Goal: Contribute content: Add original content to the website for others to see

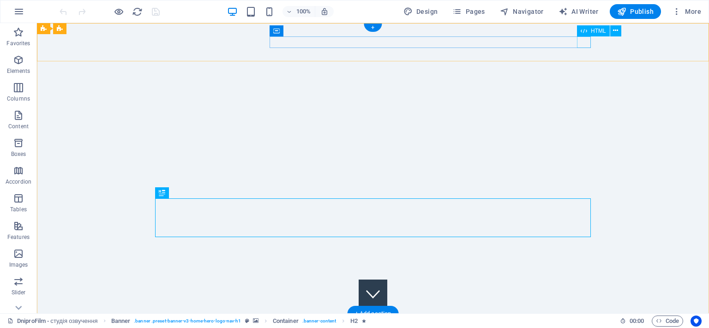
click at [584, 35] on icon at bounding box center [584, 30] width 6 height 11
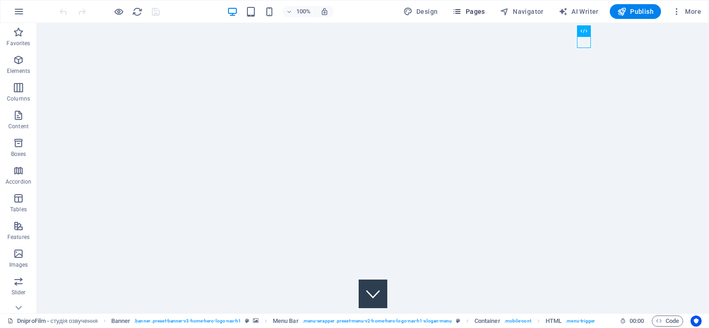
click at [462, 12] on icon "button" at bounding box center [457, 11] width 9 height 9
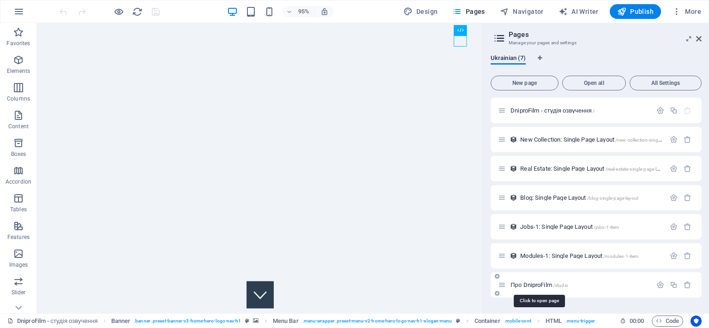
click at [544, 286] on span "Про DniproFilm /studio" at bounding box center [540, 285] width 58 height 7
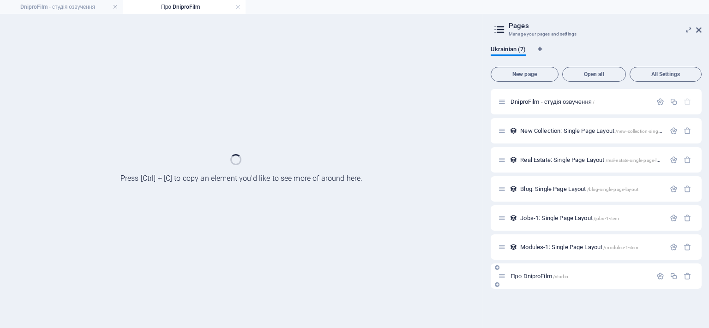
click at [544, 286] on div "Про DniproFilm /studio" at bounding box center [596, 276] width 211 height 25
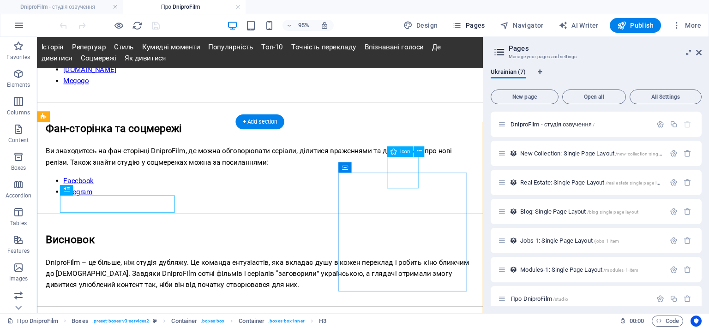
scroll to position [1261, 0]
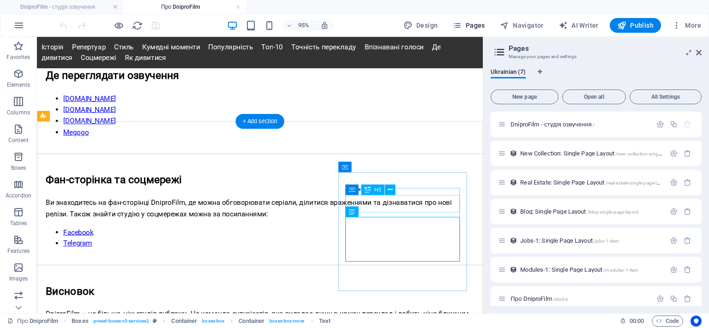
scroll to position [1293, 0]
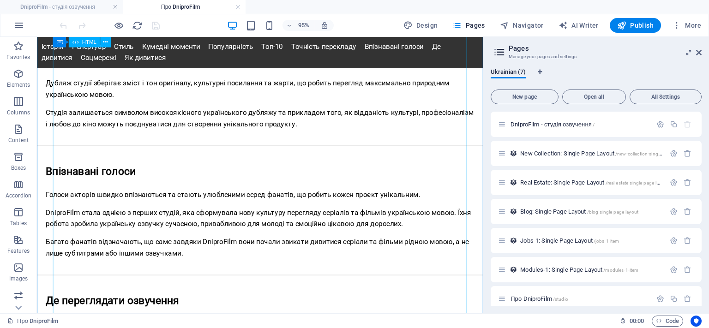
scroll to position [927, 0]
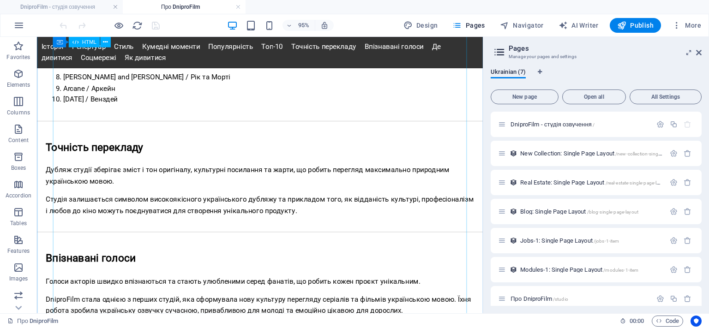
click at [156, 179] on div "Історія Репертуар Стиль Кумедні моменти Популярність Топ-10 Точність перекладу …" at bounding box center [272, 7] width 470 height 1589
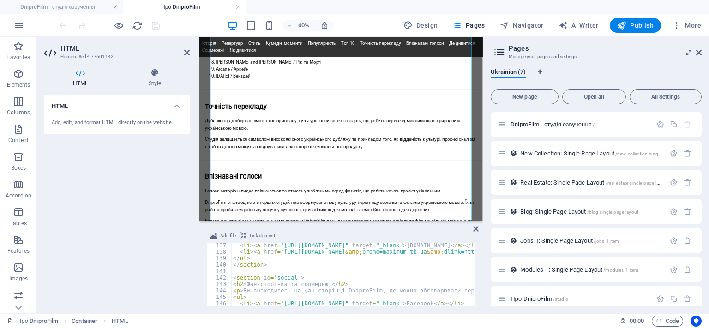
scroll to position [824, 0]
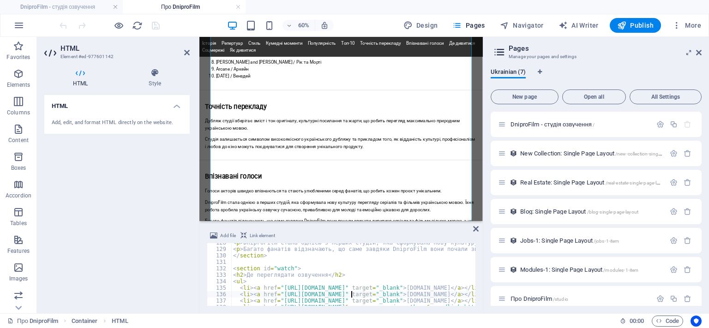
drag, startPoint x: 352, startPoint y: 295, endPoint x: 282, endPoint y: 296, distance: 70.2
drag, startPoint x: 281, startPoint y: 295, endPoint x: 351, endPoint y: 295, distance: 69.7
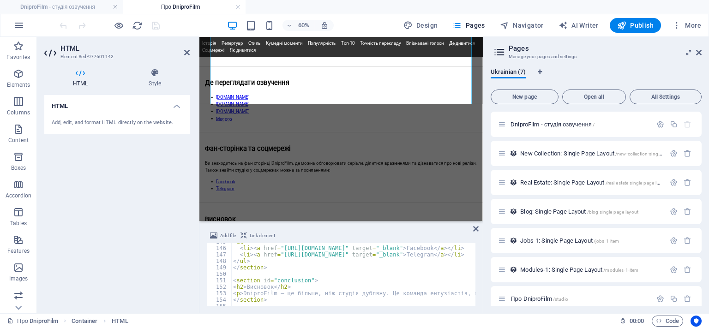
scroll to position [991, 0]
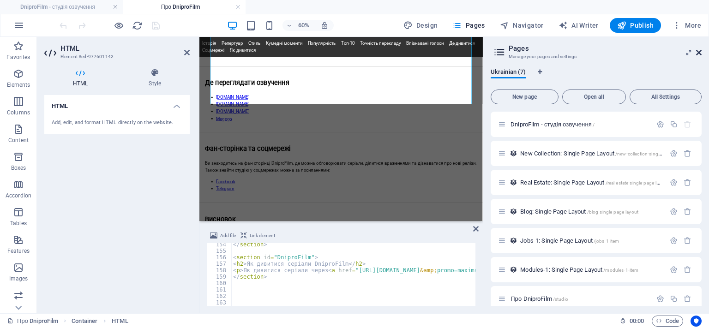
click at [699, 53] on icon at bounding box center [700, 52] width 6 height 7
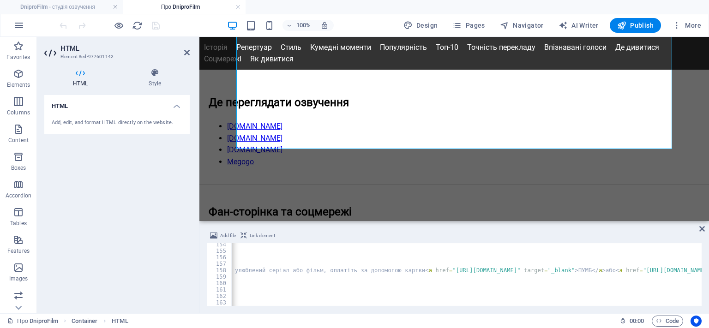
scroll to position [0, 645]
type textarea "<p>Як дивитися серіали через <a href="[URL][DOMAIN_NAME][DOMAIN_NAME]" target="…"
click at [560, 269] on div "</ section > < section id = "DniproFilm" > < h2 > Як дивитися серіали DniproFil…" at bounding box center [435, 280] width 1876 height 76
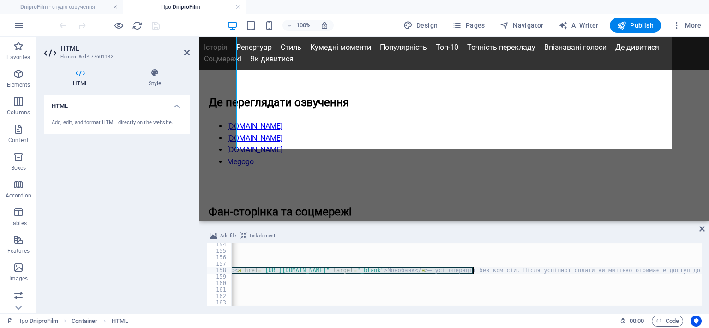
click at [472, 270] on div "</ section > < section id = "DniproFilm" > < h2 > Як дивитися серіали DniproFil…" at bounding box center [466, 274] width 471 height 63
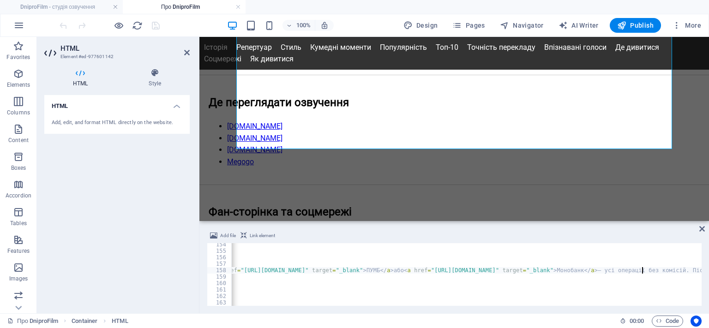
scroll to position [0, 800]
drag, startPoint x: 457, startPoint y: 271, endPoint x: 293, endPoint y: 271, distance: 164.0
click at [293, 271] on div "</ section > < section id = "DniproFilm" > < h2 > Як дивитися серіали DniproFil…" at bounding box center [369, 280] width 1876 height 76
click at [394, 269] on div "</ section > < section id = "DniproFilm" > < h2 > Як дивитися серіали DniproFil…" at bounding box center [466, 274] width 471 height 63
drag, startPoint x: 407, startPoint y: 271, endPoint x: 293, endPoint y: 273, distance: 114.6
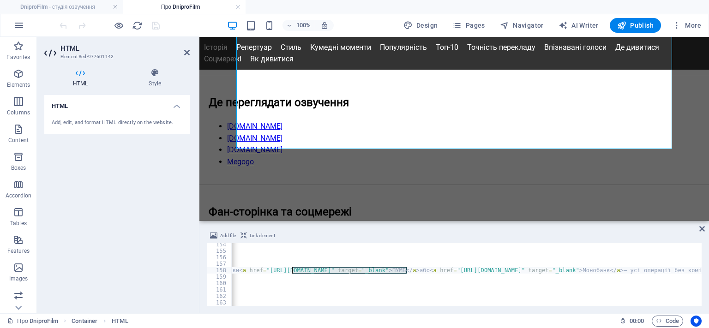
click at [293, 273] on div "</ section > < section id = "DniproFilm" > < h2 > Як дивитися серіали DniproFil…" at bounding box center [369, 280] width 1876 height 76
click at [615, 271] on div "</ section > < section id = "DniproFilm" > < h2 > Як дивитися серіали DniproFil…" at bounding box center [369, 280] width 1876 height 76
click at [440, 271] on div "</ section > < section id = "DniproFilm" > < h2 > Як дивитися серіали DniproFil…" at bounding box center [466, 274] width 471 height 63
drag, startPoint x: 439, startPoint y: 271, endPoint x: 354, endPoint y: 272, distance: 85.5
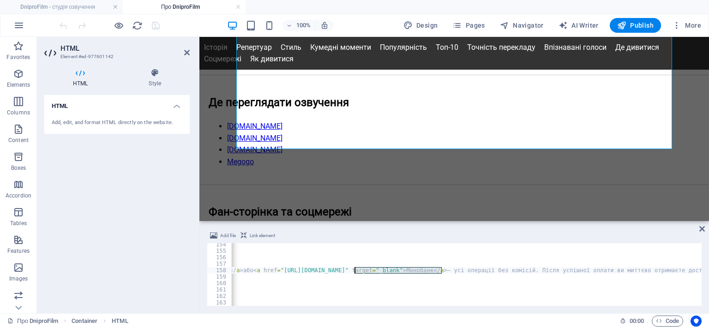
click at [354, 272] on div "</ section > < section id = "DniproFilm" > < h2 > Як дивитися серіали DniproFil…" at bounding box center [193, 280] width 1876 height 76
paste textarea "[DOMAIN_NAME][URL]" target=""
type textarea "<p>Як дивитися серіали через <a href="[URL][DOMAIN_NAME][DOMAIN_NAME]" target="…"
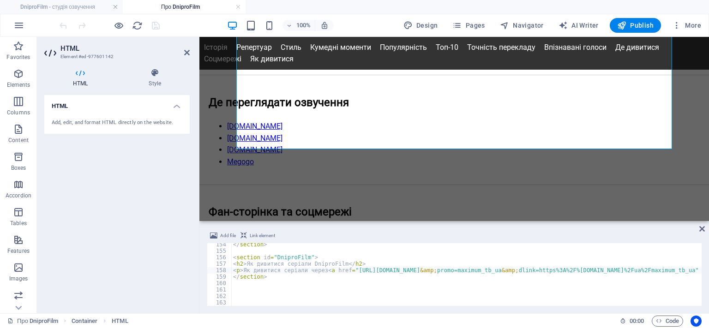
scroll to position [991, 0]
click at [157, 21] on div at bounding box center [109, 25] width 103 height 15
click at [152, 23] on icon "save" at bounding box center [156, 25] width 11 height 11
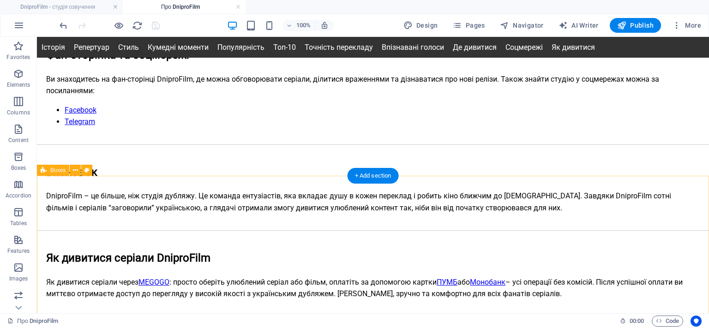
scroll to position [1365, 0]
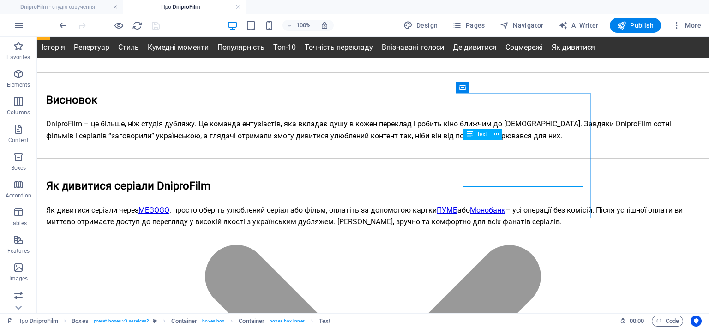
click at [474, 133] on div "Text" at bounding box center [477, 134] width 28 height 11
click at [475, 135] on div "Text" at bounding box center [477, 134] width 28 height 11
drag, startPoint x: 475, startPoint y: 135, endPoint x: 295, endPoint y: 106, distance: 182.4
click at [475, 135] on div "Text" at bounding box center [477, 134] width 28 height 11
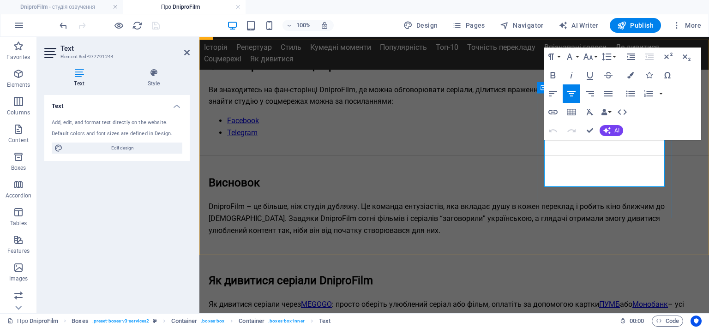
click at [623, 160] on icon "button" at bounding box center [623, 158] width 11 height 11
click at [555, 112] on icon "button" at bounding box center [553, 112] width 11 height 11
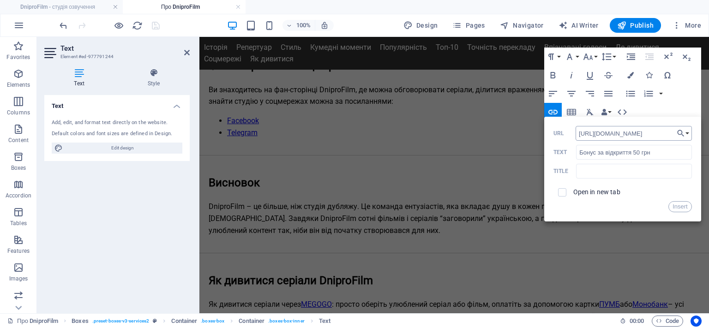
scroll to position [0, 12]
type input "[URL][DOMAIN_NAME]"
click at [603, 168] on input "text" at bounding box center [633, 171] width 115 height 15
click at [564, 194] on input "checkbox" at bounding box center [561, 191] width 8 height 8
checkbox input "true"
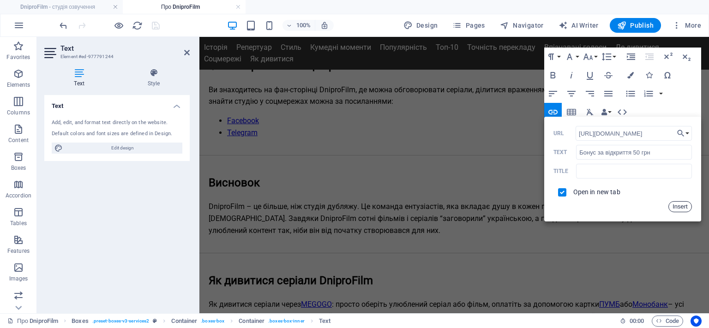
click at [685, 206] on button "Insert" at bounding box center [681, 206] width 24 height 11
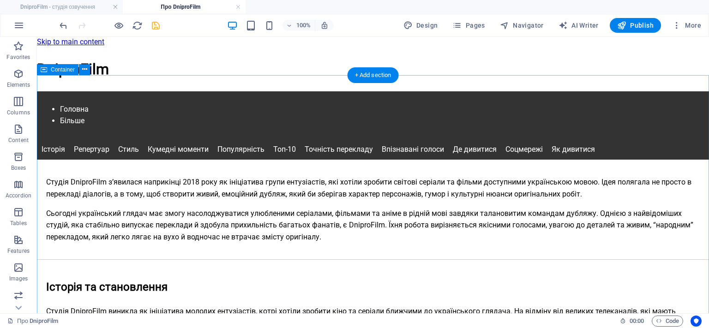
scroll to position [0, 0]
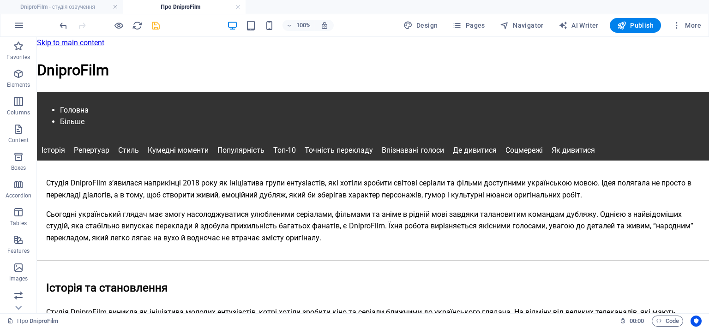
click at [157, 30] on icon "save" at bounding box center [156, 25] width 11 height 11
click at [80, 12] on h4 "DniproFilm - студія озвучення" at bounding box center [61, 7] width 123 height 10
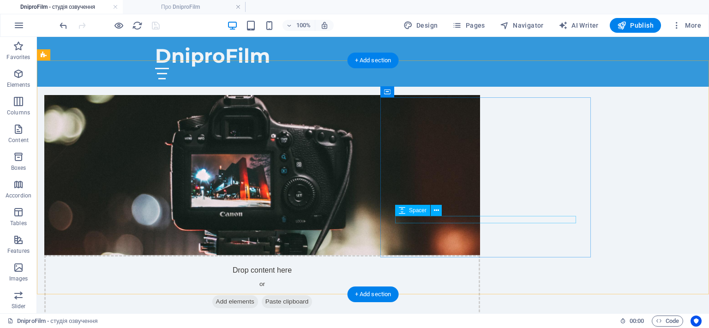
scroll to position [536, 0]
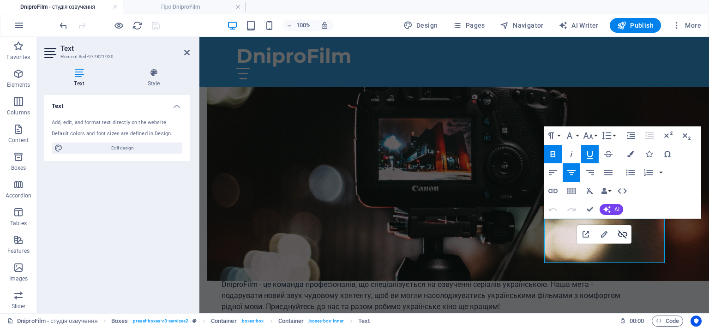
click at [623, 235] on icon "button" at bounding box center [622, 234] width 9 height 8
click at [552, 191] on icon "button" at bounding box center [553, 191] width 9 height 5
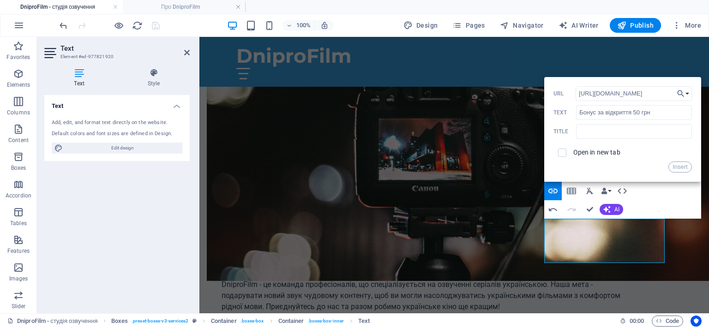
scroll to position [0, 12]
type input "[URL][DOMAIN_NAME]"
click at [620, 132] on input "text" at bounding box center [633, 131] width 115 height 15
paste input "[URL][DOMAIN_NAME]"
type input "[URL][DOMAIN_NAME]"
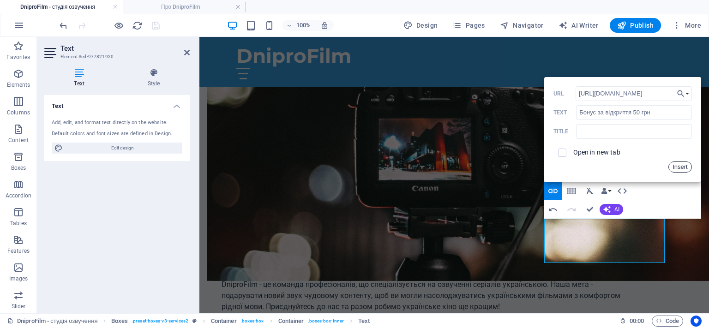
click at [678, 163] on button "Insert" at bounding box center [681, 167] width 24 height 11
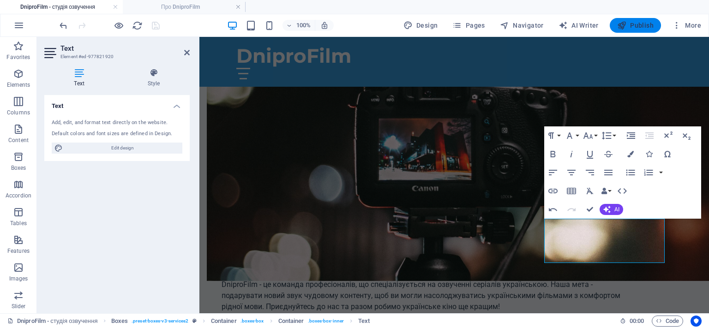
click at [634, 27] on span "Publish" at bounding box center [636, 25] width 36 height 9
checkbox input "false"
